Goal: Understand process/instructions: Learn how to perform a task or action

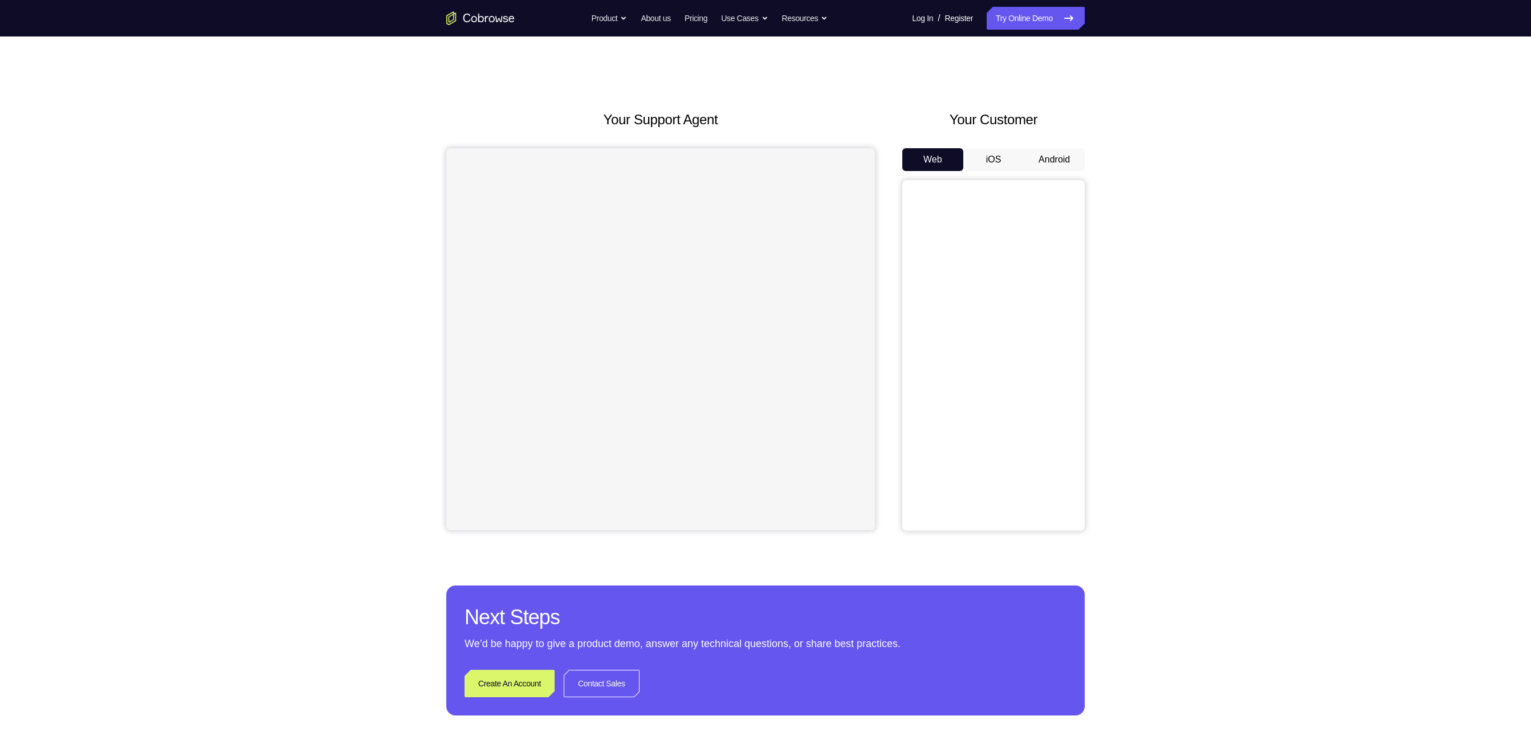
click at [1051, 168] on button "Android" at bounding box center [1054, 159] width 61 height 23
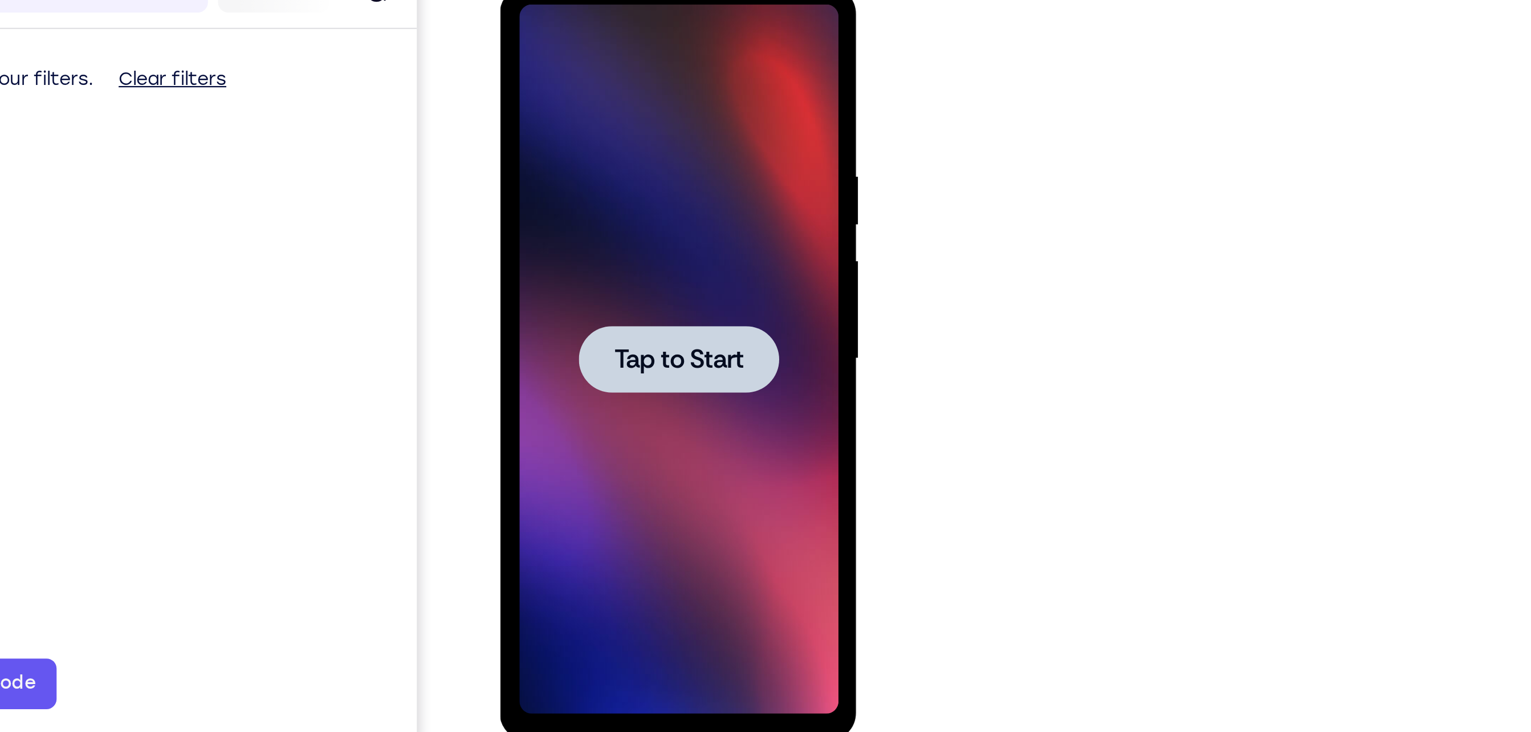
click at [571, 144] on div at bounding box center [580, 154] width 90 height 30
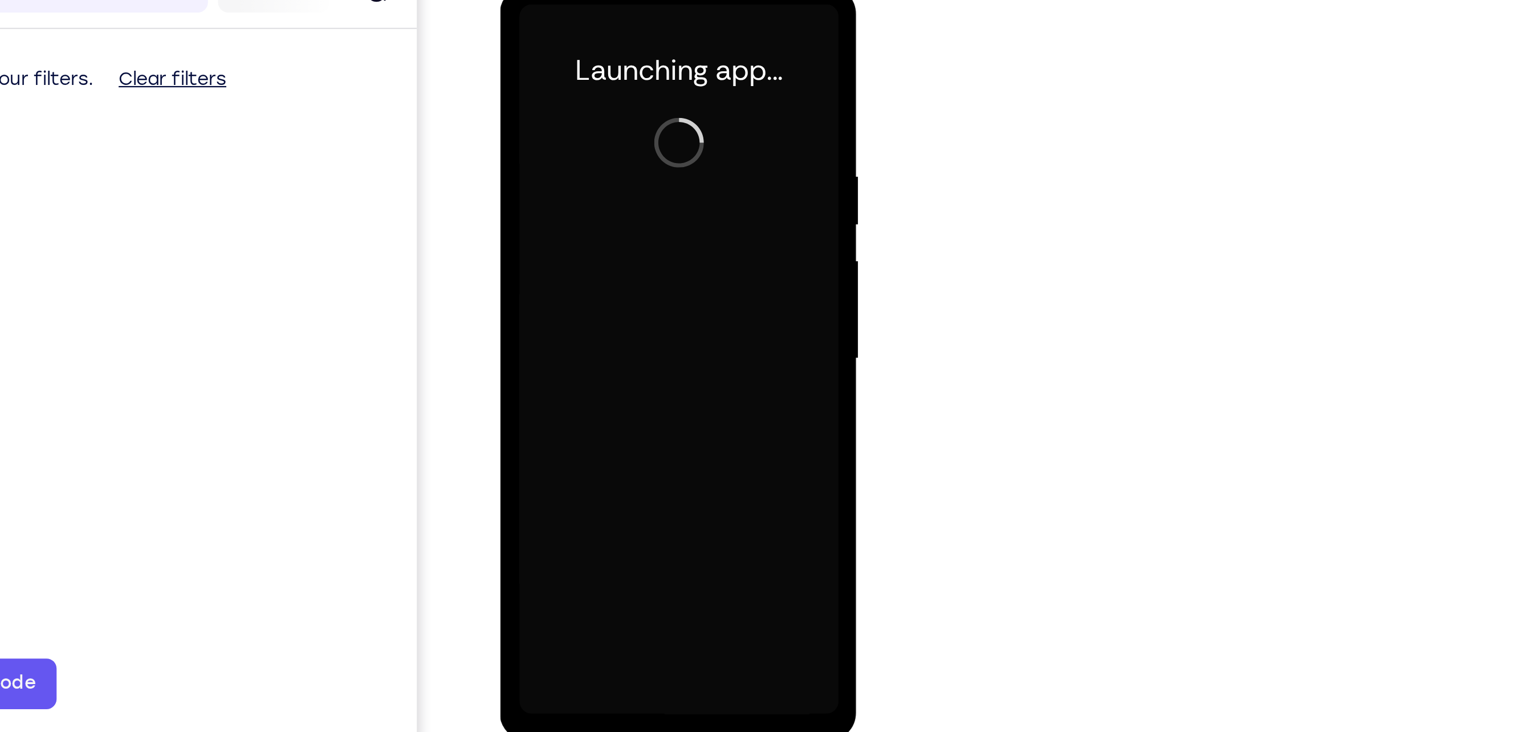
click at [578, 307] on div at bounding box center [580, 154] width 144 height 319
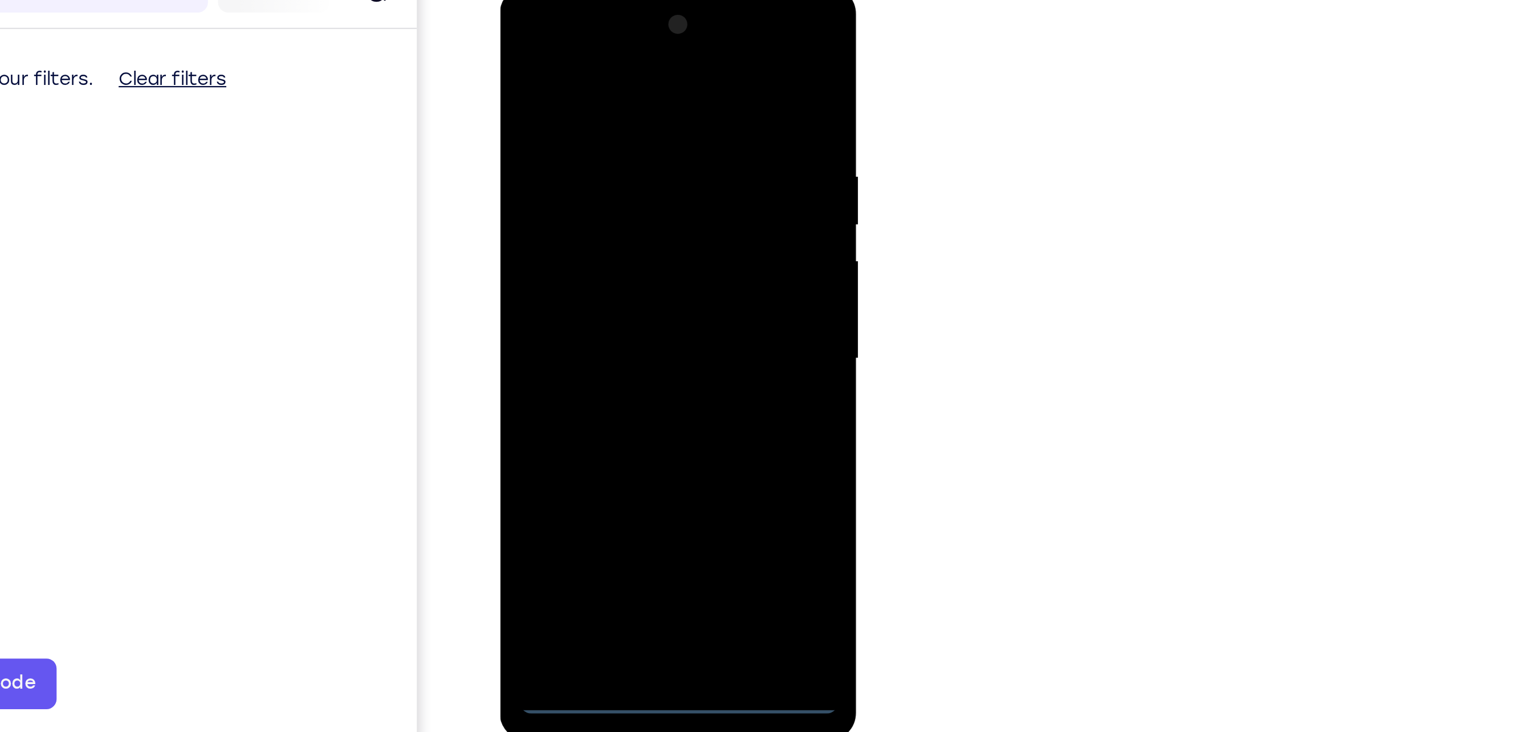
click at [578, 304] on div at bounding box center [580, 154] width 144 height 319
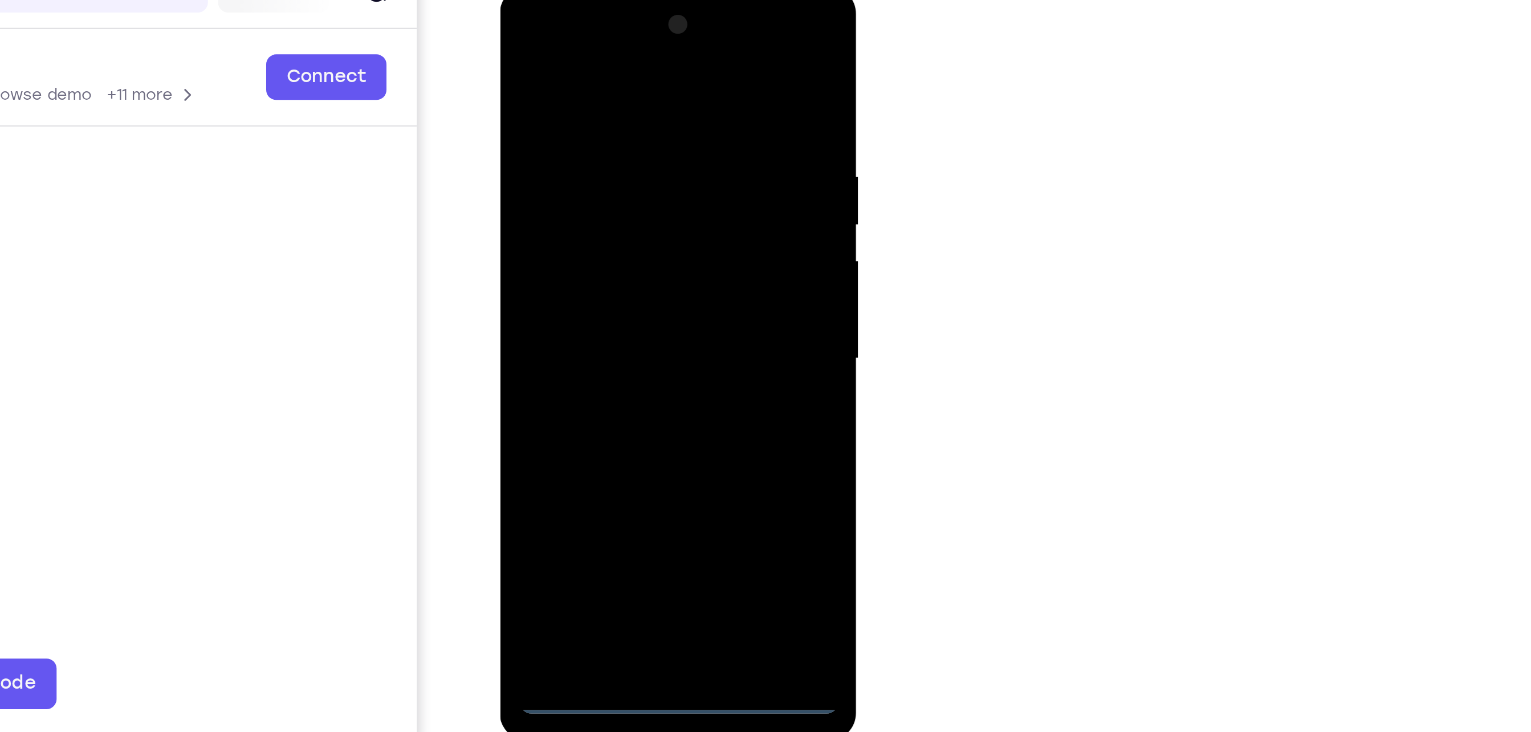
click at [630, 260] on div at bounding box center [580, 154] width 144 height 319
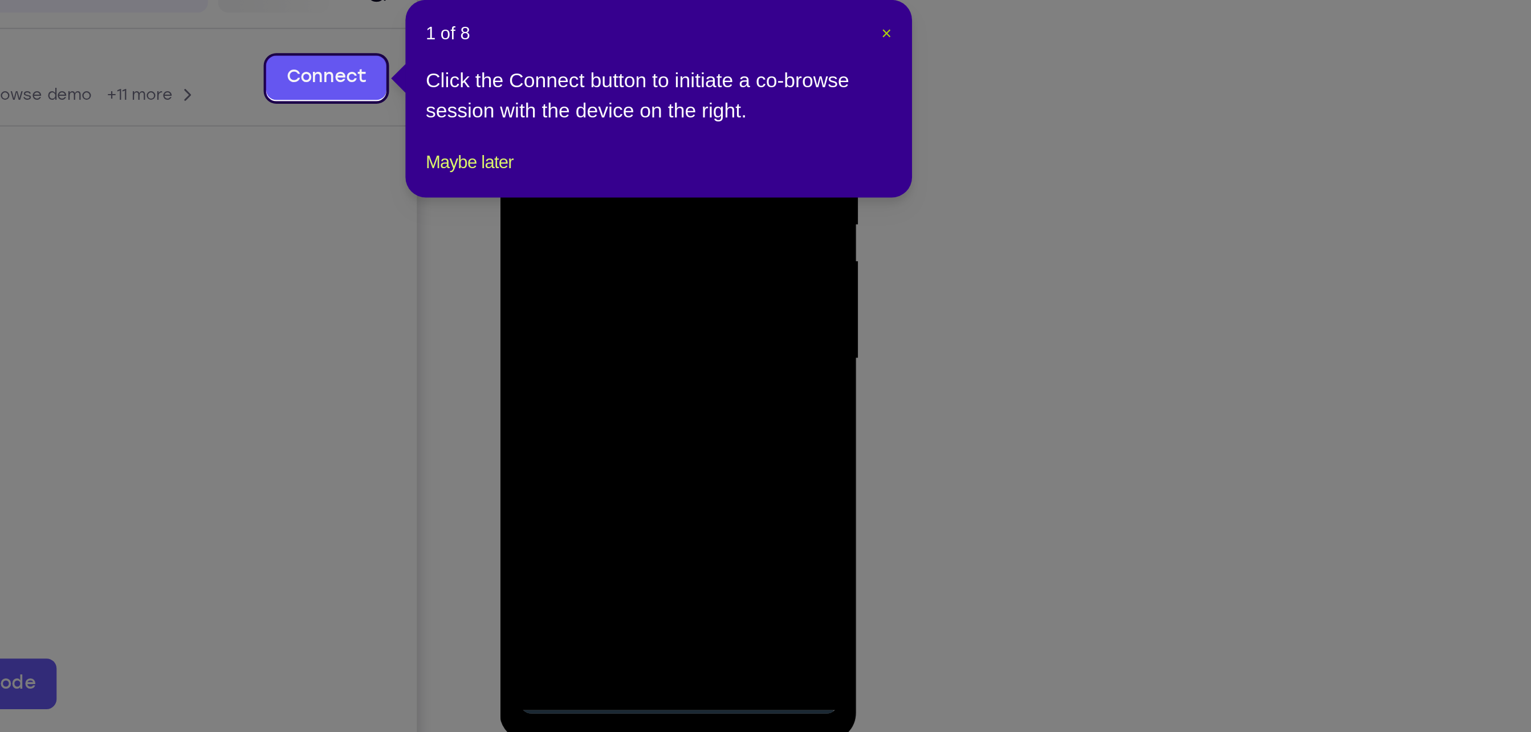
click at [1088, 209] on span "×" at bounding box center [1086, 209] width 5 height 9
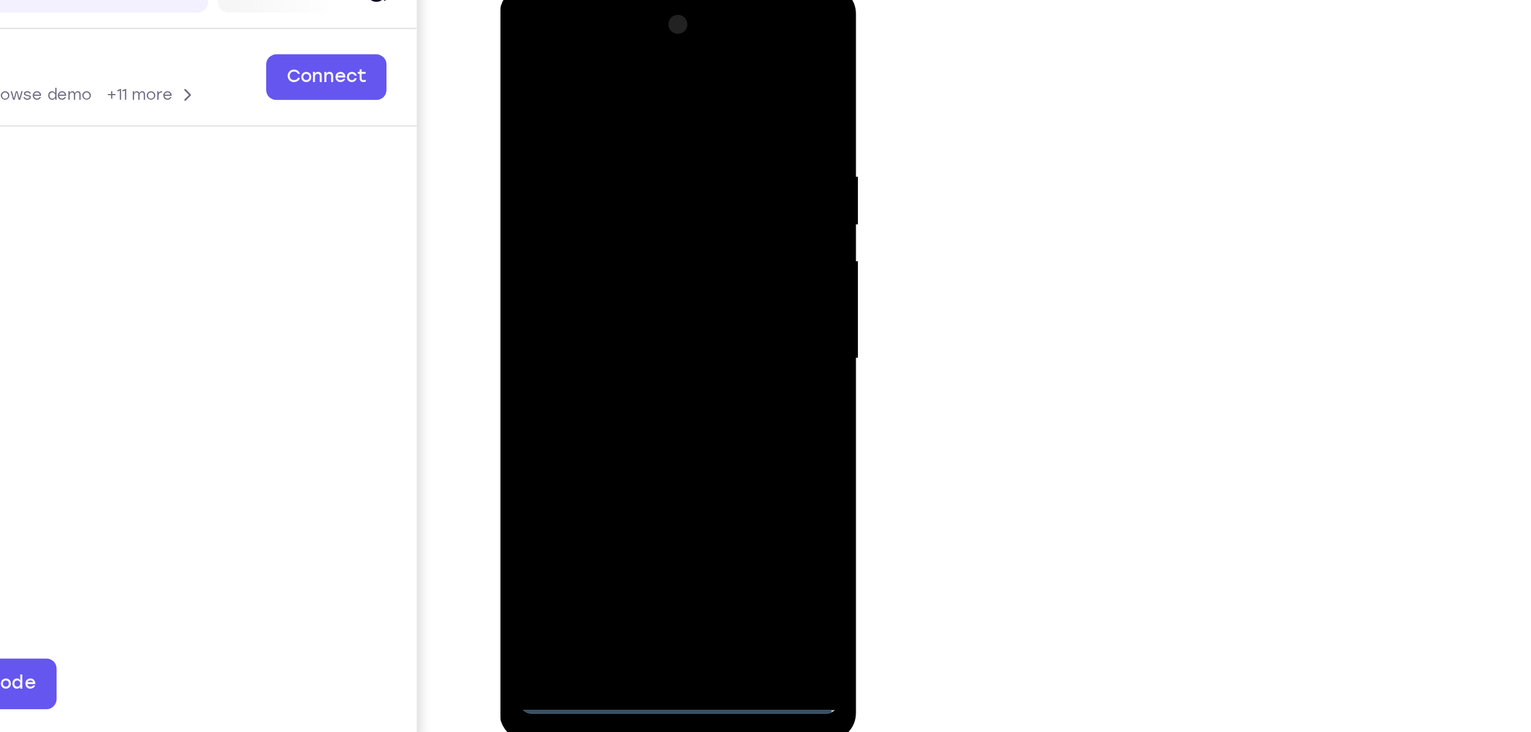
click at [628, 20] on div at bounding box center [580, 154] width 144 height 319
click at [541, 23] on div at bounding box center [580, 154] width 144 height 319
click at [625, 157] on div at bounding box center [580, 154] width 144 height 319
click at [567, 177] on div at bounding box center [580, 154] width 144 height 319
click at [578, 209] on div at bounding box center [580, 154] width 144 height 319
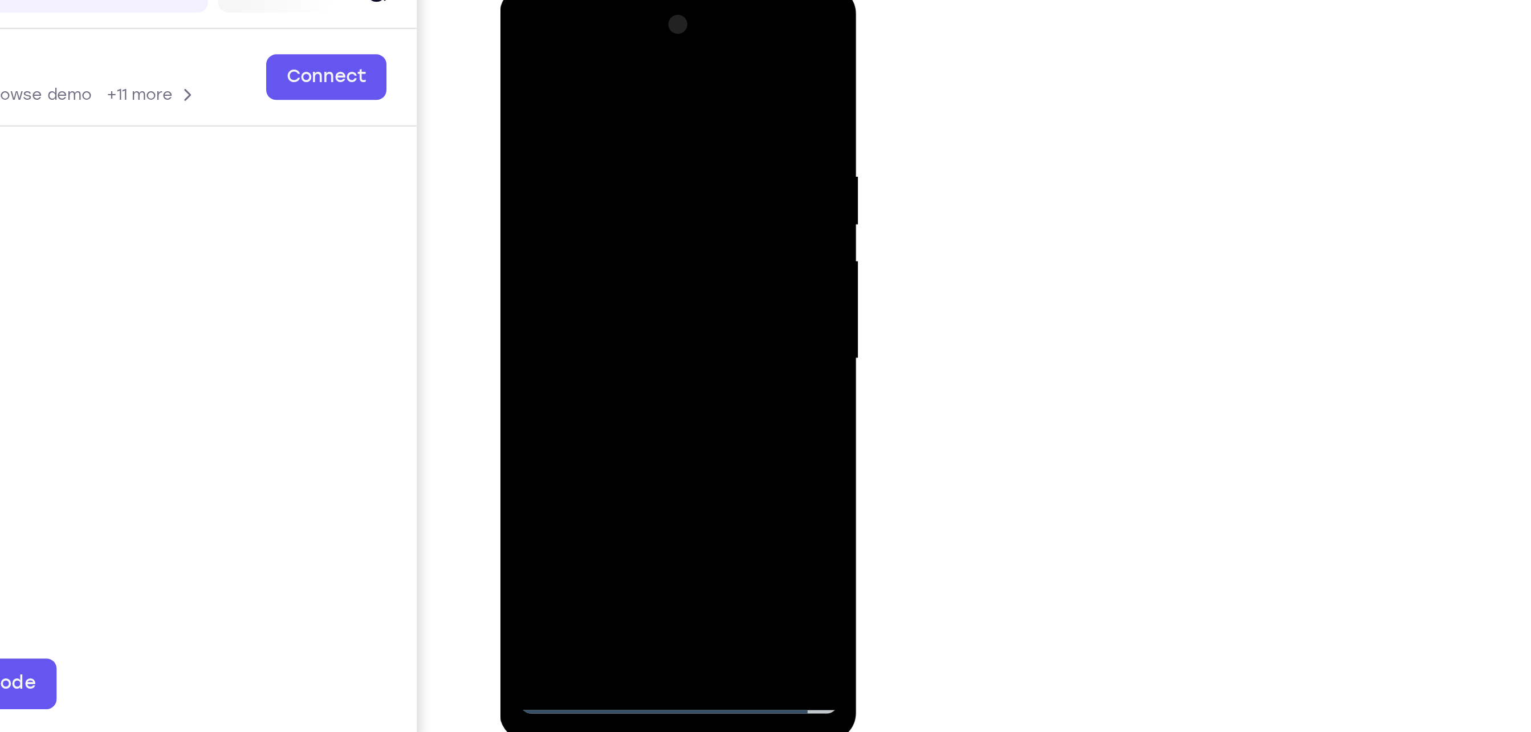
click at [584, 104] on div at bounding box center [580, 154] width 144 height 319
click at [601, 139] on div at bounding box center [580, 154] width 144 height 319
click at [531, 290] on div at bounding box center [580, 154] width 144 height 319
click at [615, 109] on div at bounding box center [580, 154] width 144 height 319
click at [640, 52] on div at bounding box center [580, 154] width 144 height 319
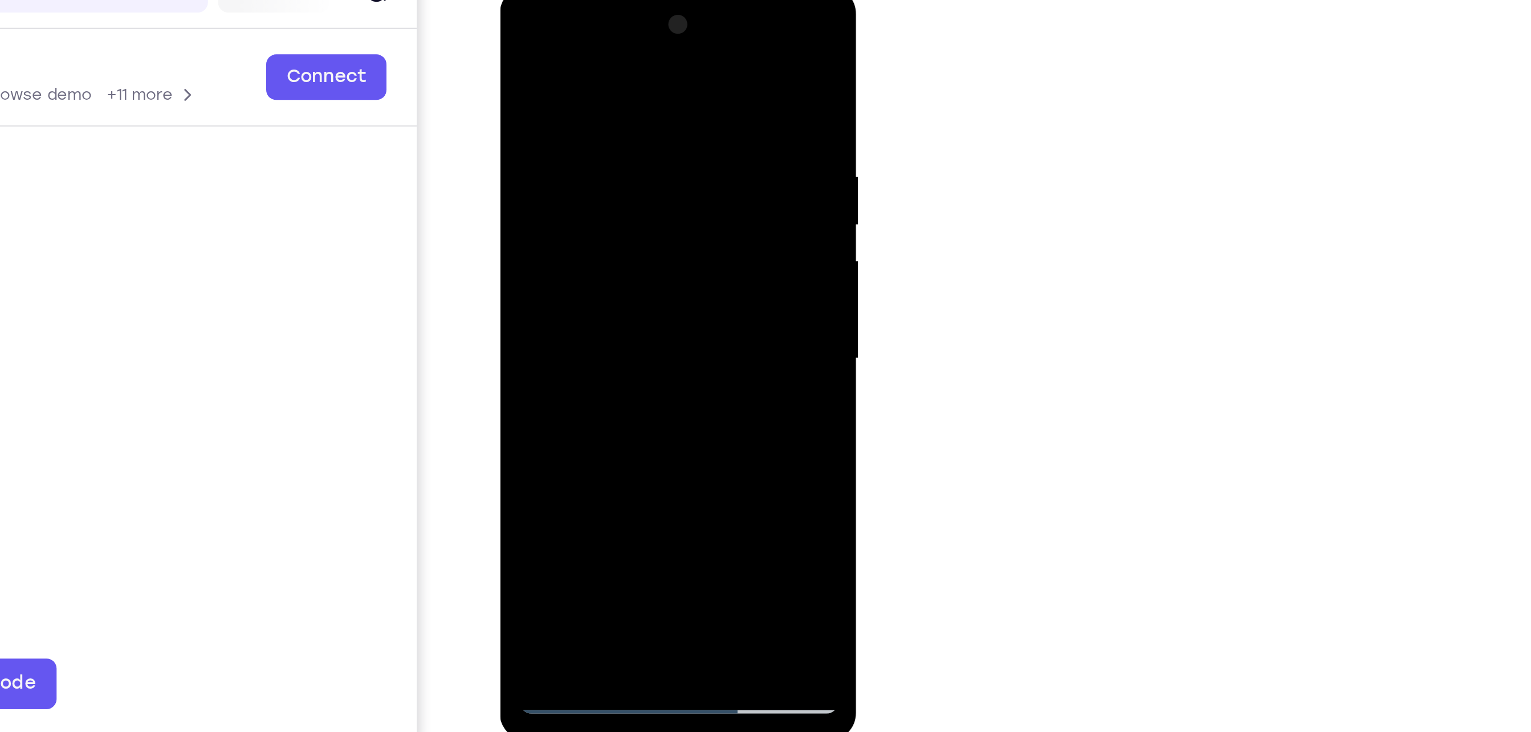
click at [568, 66] on div at bounding box center [580, 154] width 144 height 319
click at [608, 290] on div at bounding box center [580, 154] width 144 height 319
click at [641, 44] on div at bounding box center [580, 154] width 144 height 319
click at [633, 105] on div at bounding box center [580, 154] width 144 height 319
click at [601, 286] on div at bounding box center [580, 154] width 144 height 319
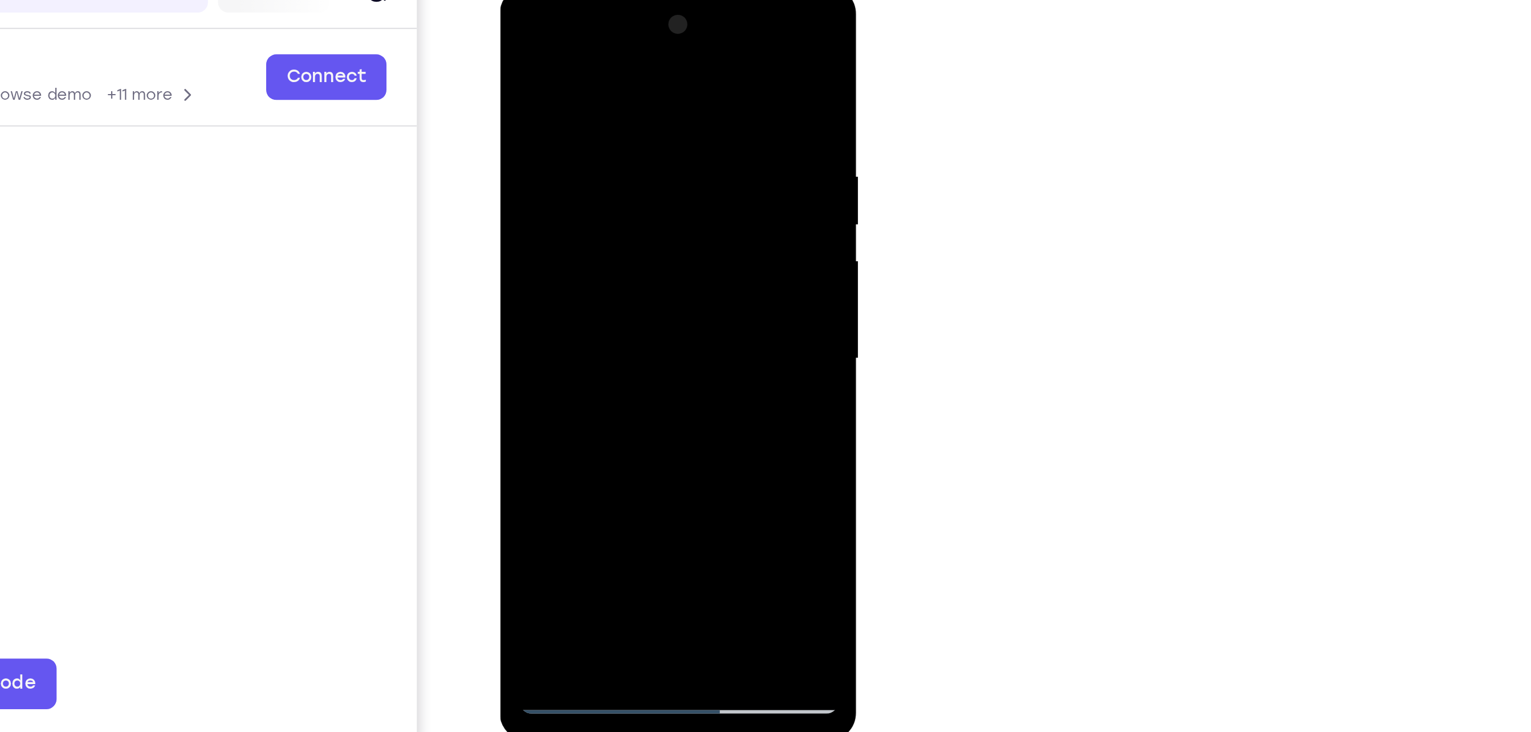
click at [608, 285] on div at bounding box center [580, 154] width 144 height 319
click at [564, 215] on div at bounding box center [580, 154] width 144 height 319
click at [516, 42] on div at bounding box center [580, 154] width 144 height 319
click at [606, 66] on div at bounding box center [580, 154] width 144 height 319
click at [639, 47] on div at bounding box center [580, 154] width 144 height 319
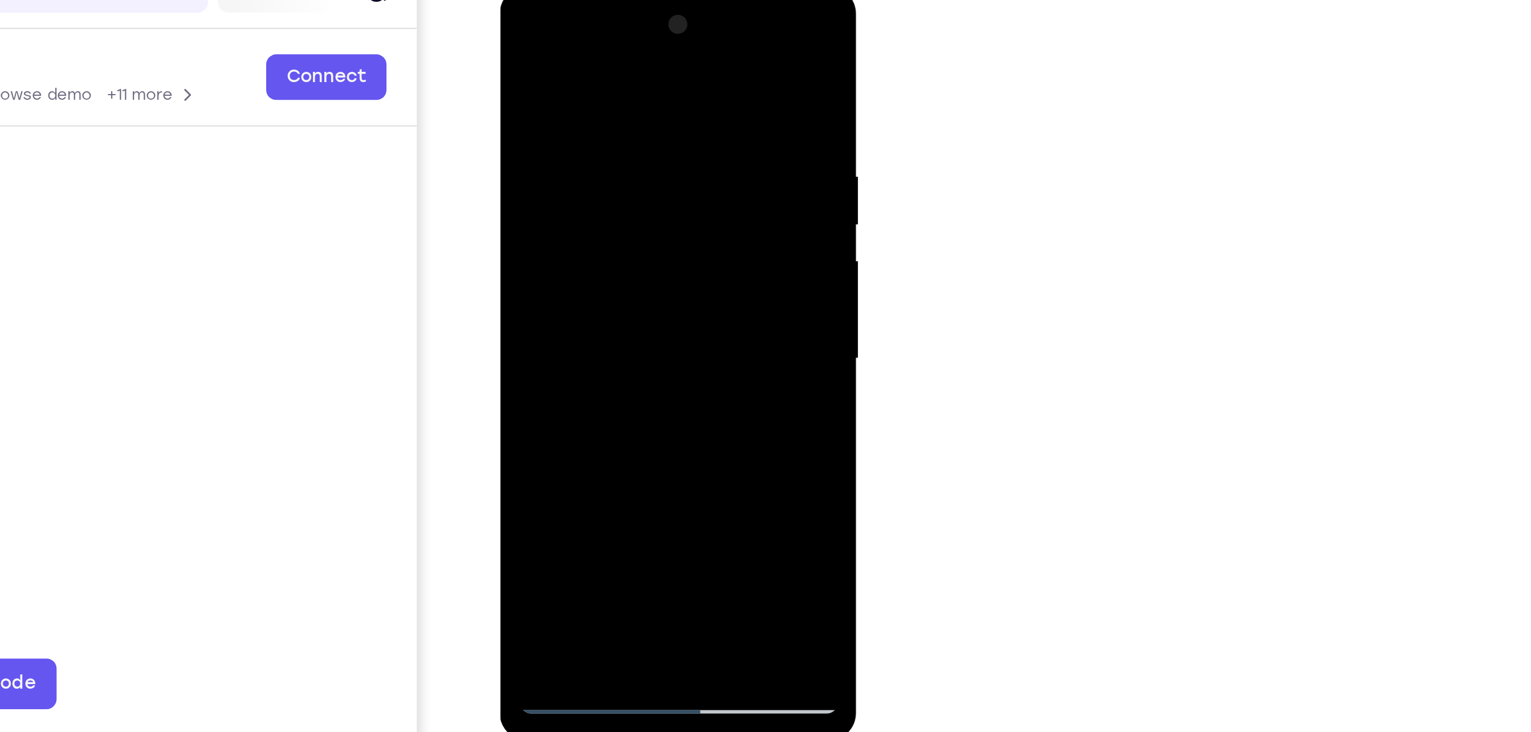
click at [565, 58] on div at bounding box center [580, 154] width 144 height 319
click at [639, 44] on div at bounding box center [580, 154] width 144 height 319
click at [635, 56] on div at bounding box center [580, 154] width 144 height 319
click at [636, 96] on div at bounding box center [580, 154] width 144 height 319
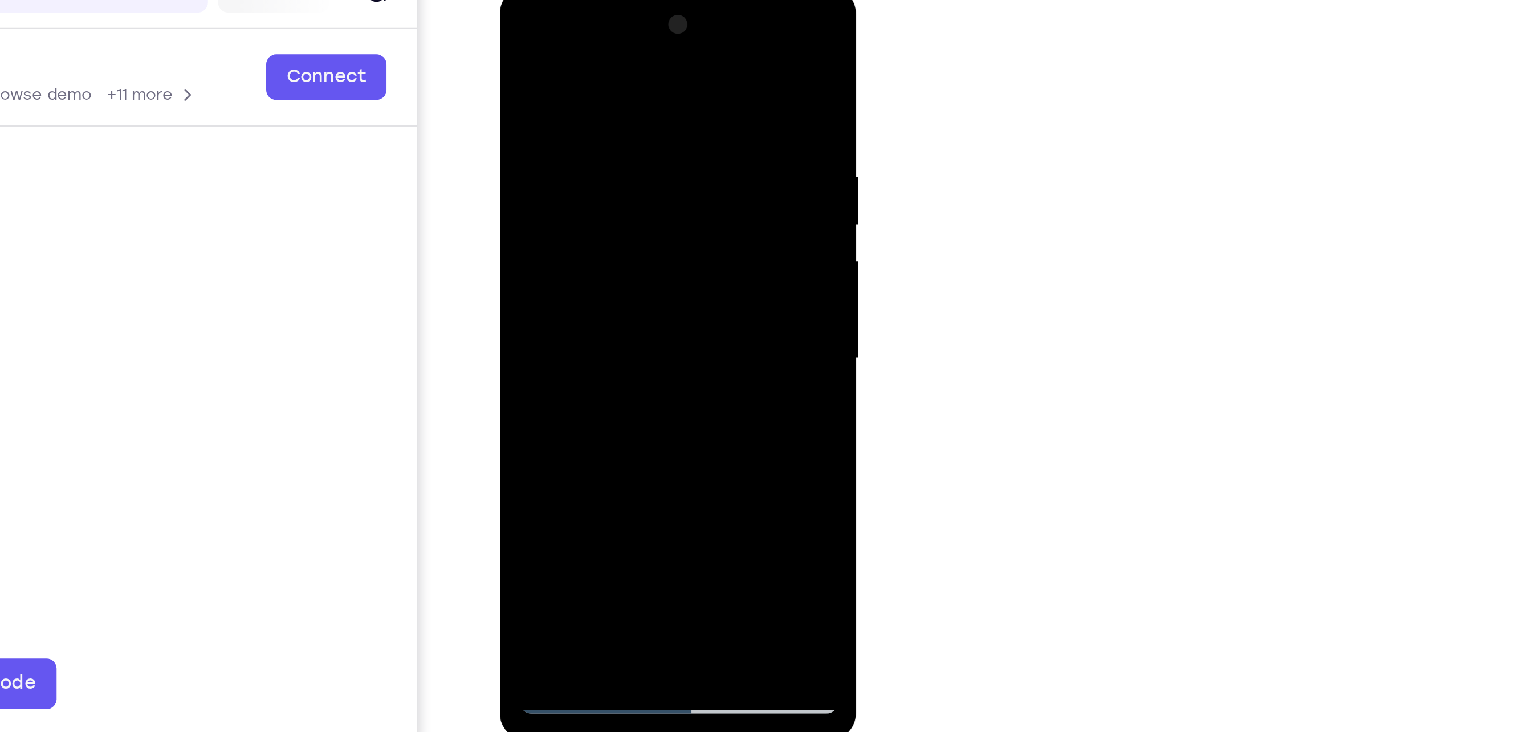
click at [636, 96] on div at bounding box center [580, 154] width 144 height 319
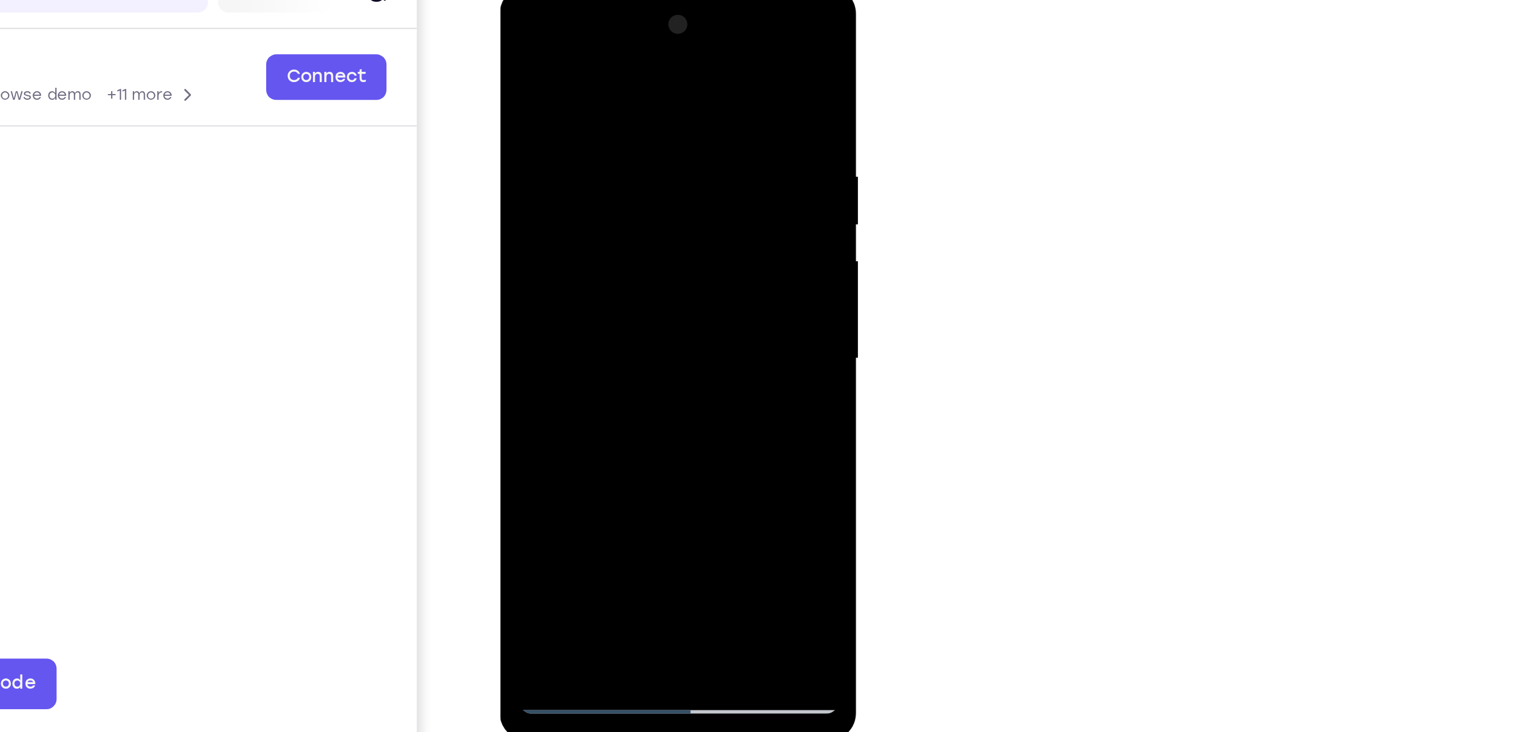
click at [636, 96] on div at bounding box center [580, 154] width 144 height 319
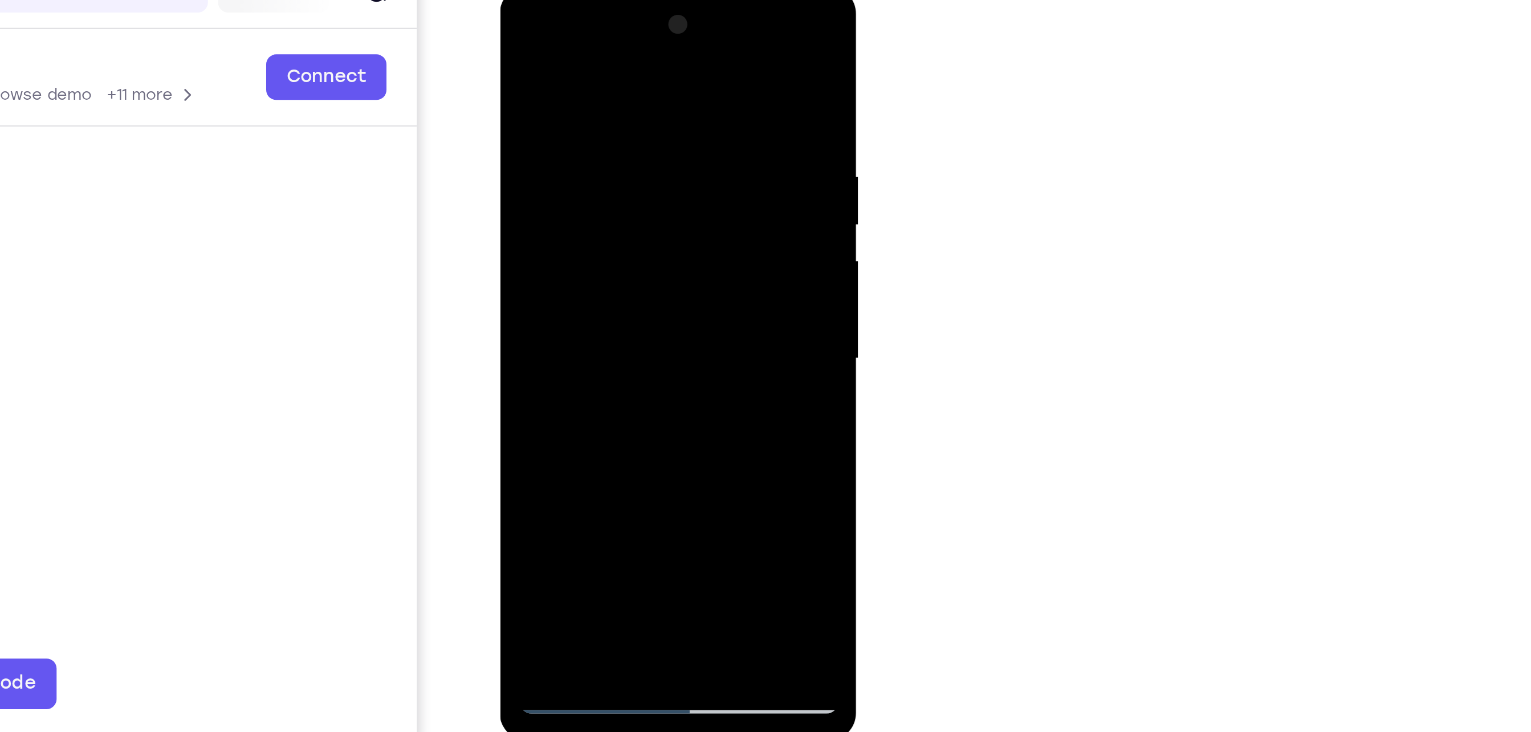
click at [636, 96] on div at bounding box center [580, 154] width 144 height 319
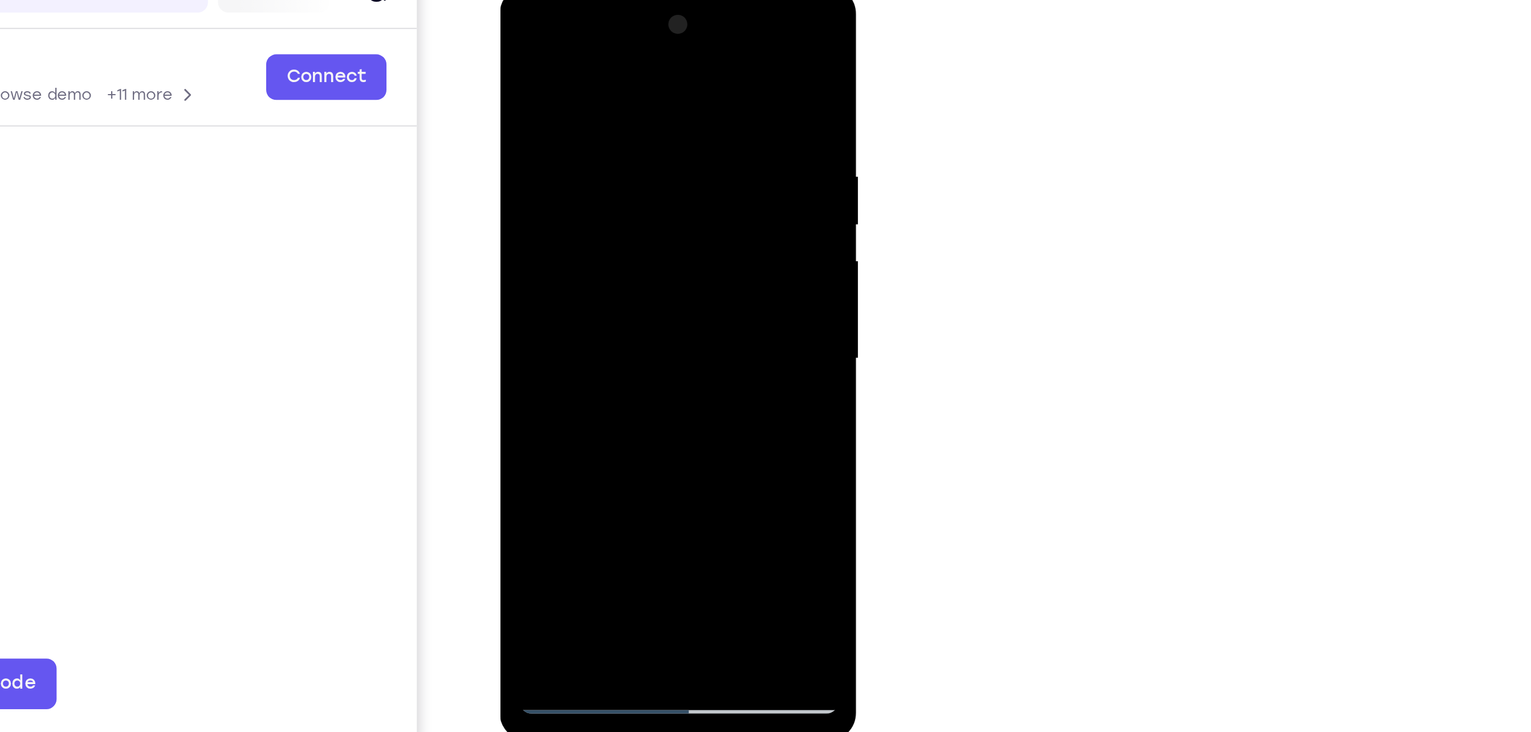
click at [647, 64] on div at bounding box center [580, 154] width 144 height 319
click at [638, 44] on div at bounding box center [580, 154] width 144 height 319
click at [606, 287] on div at bounding box center [580, 154] width 144 height 319
click at [598, 138] on div at bounding box center [580, 154] width 144 height 319
click at [553, 284] on div at bounding box center [580, 154] width 144 height 319
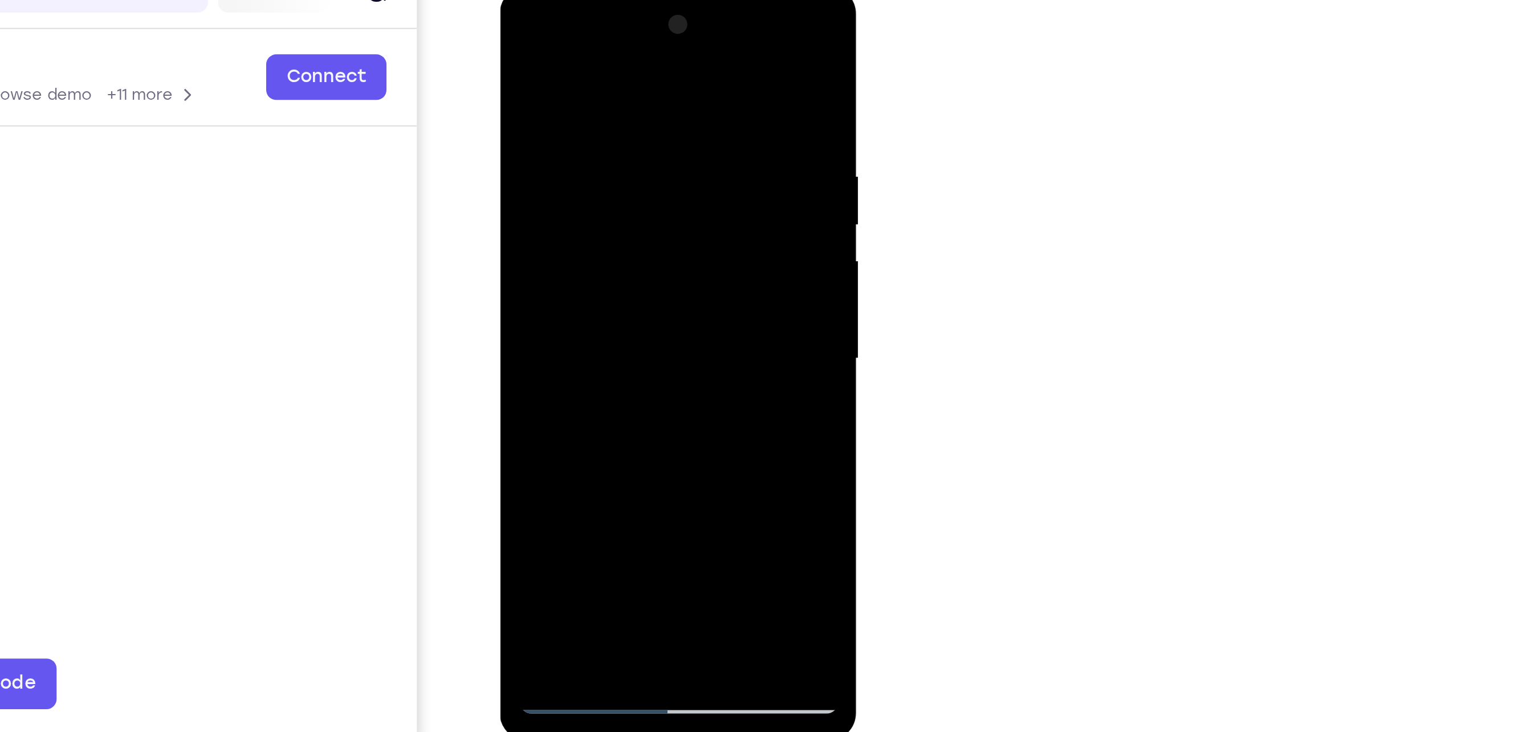
click at [639, 259] on div at bounding box center [580, 154] width 144 height 319
click at [636, 182] on div at bounding box center [580, 154] width 144 height 319
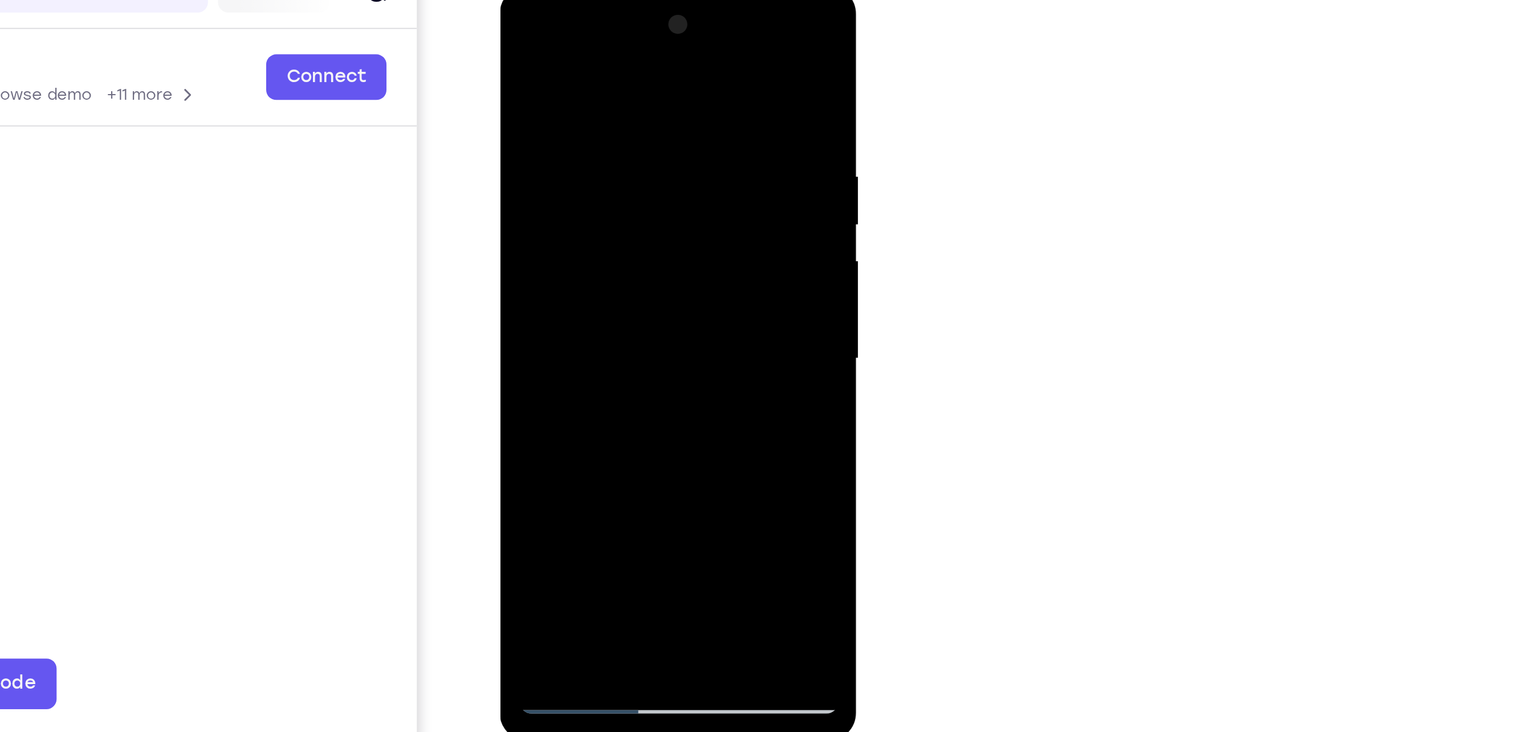
click at [634, 185] on div at bounding box center [580, 154] width 144 height 319
